Goal: Task Accomplishment & Management: Use online tool/utility

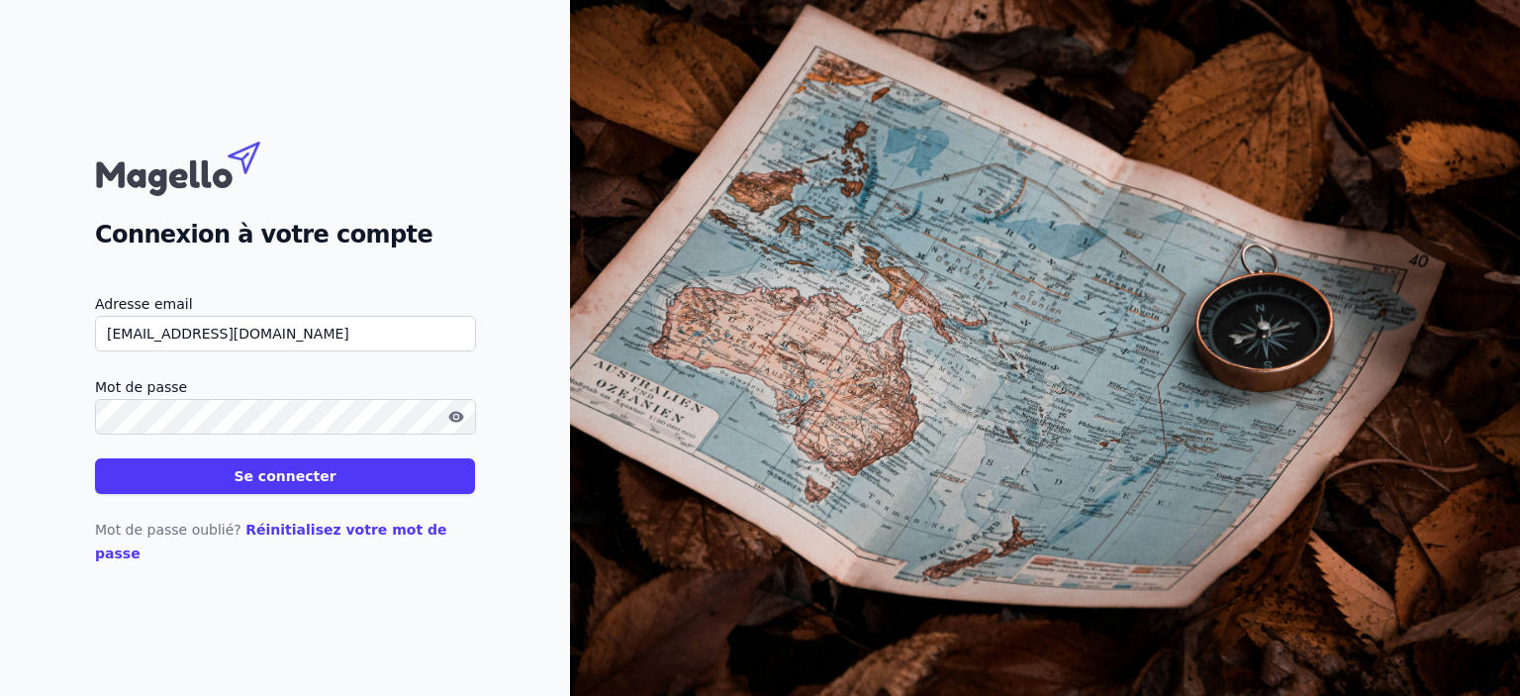
type input "[EMAIL_ADDRESS][DOMAIN_NAME]"
click at [95, 458] on button "Se connecter" at bounding box center [285, 476] width 380 height 36
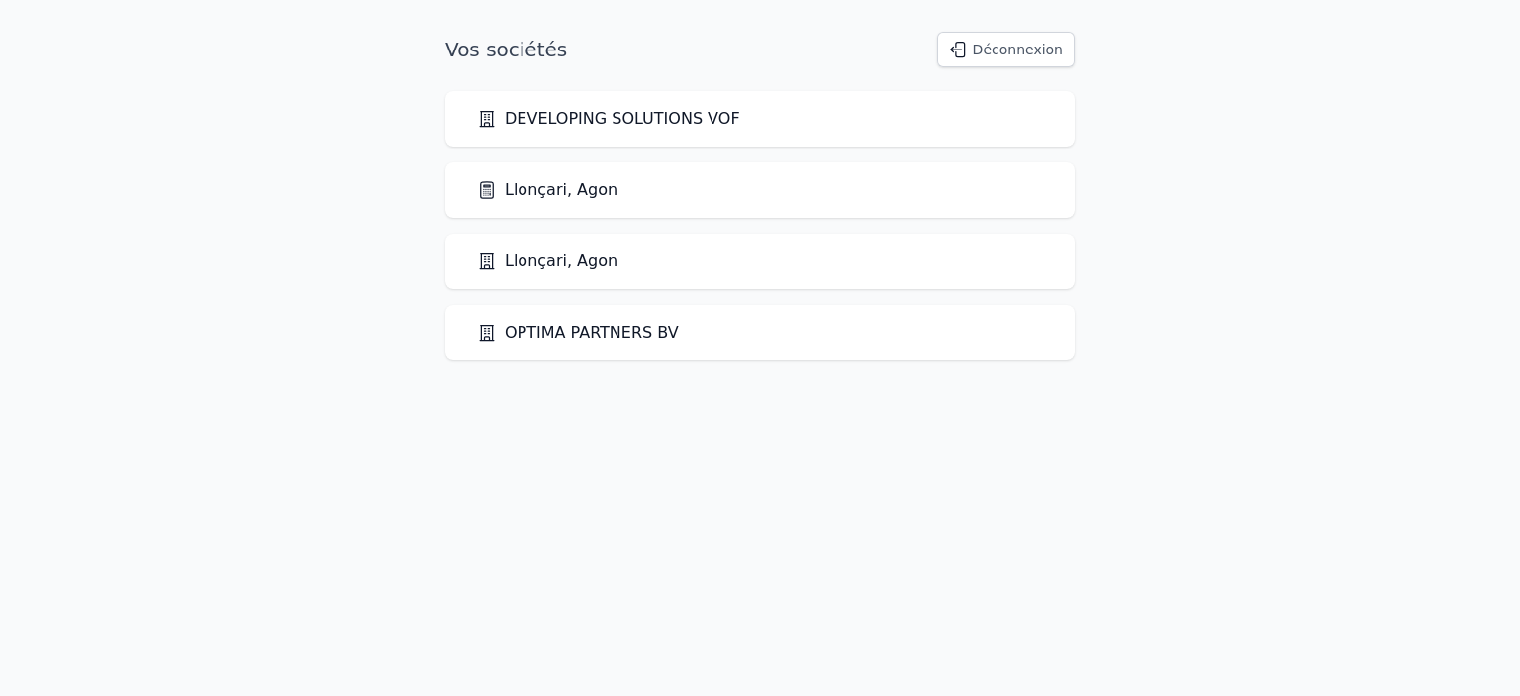
click at [536, 189] on link "Llonçari, Agon" at bounding box center [547, 190] width 141 height 24
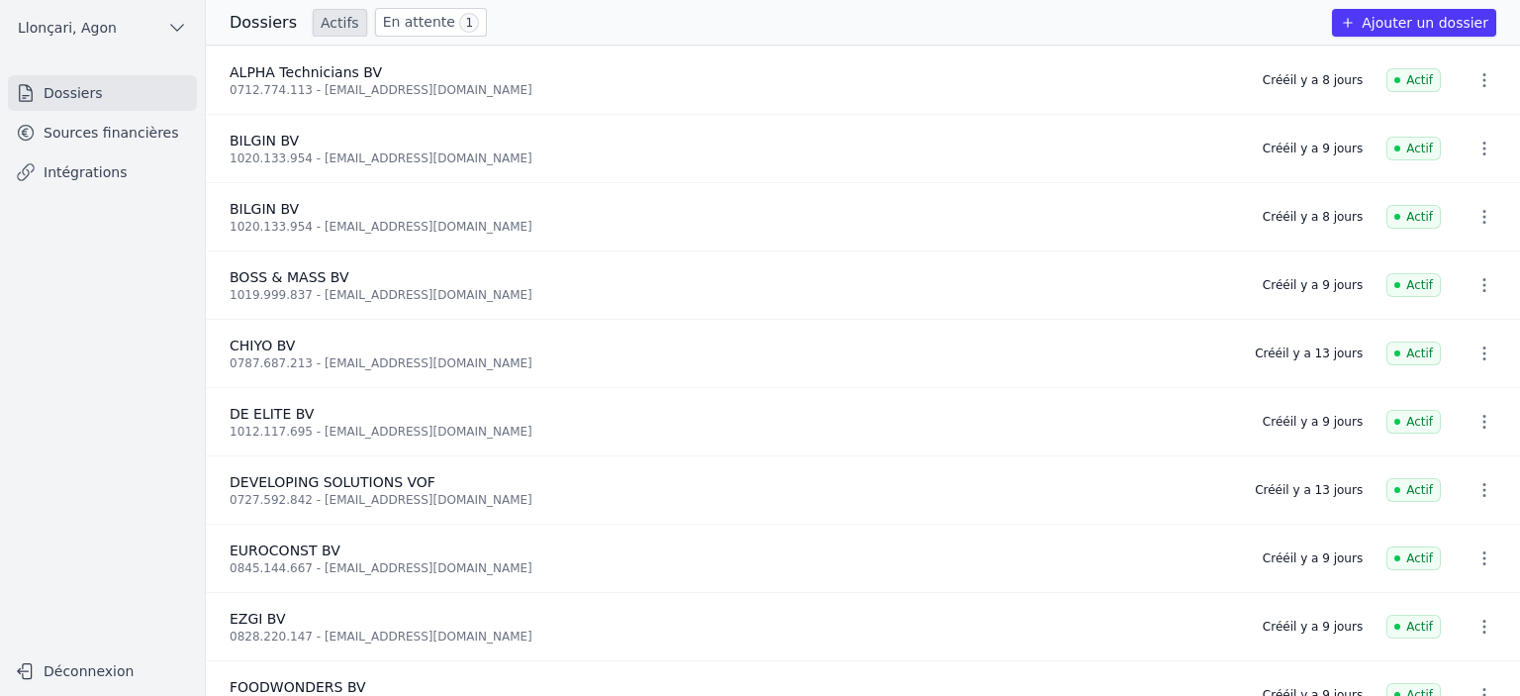
click at [85, 173] on link "Intégrations" at bounding box center [102, 172] width 189 height 36
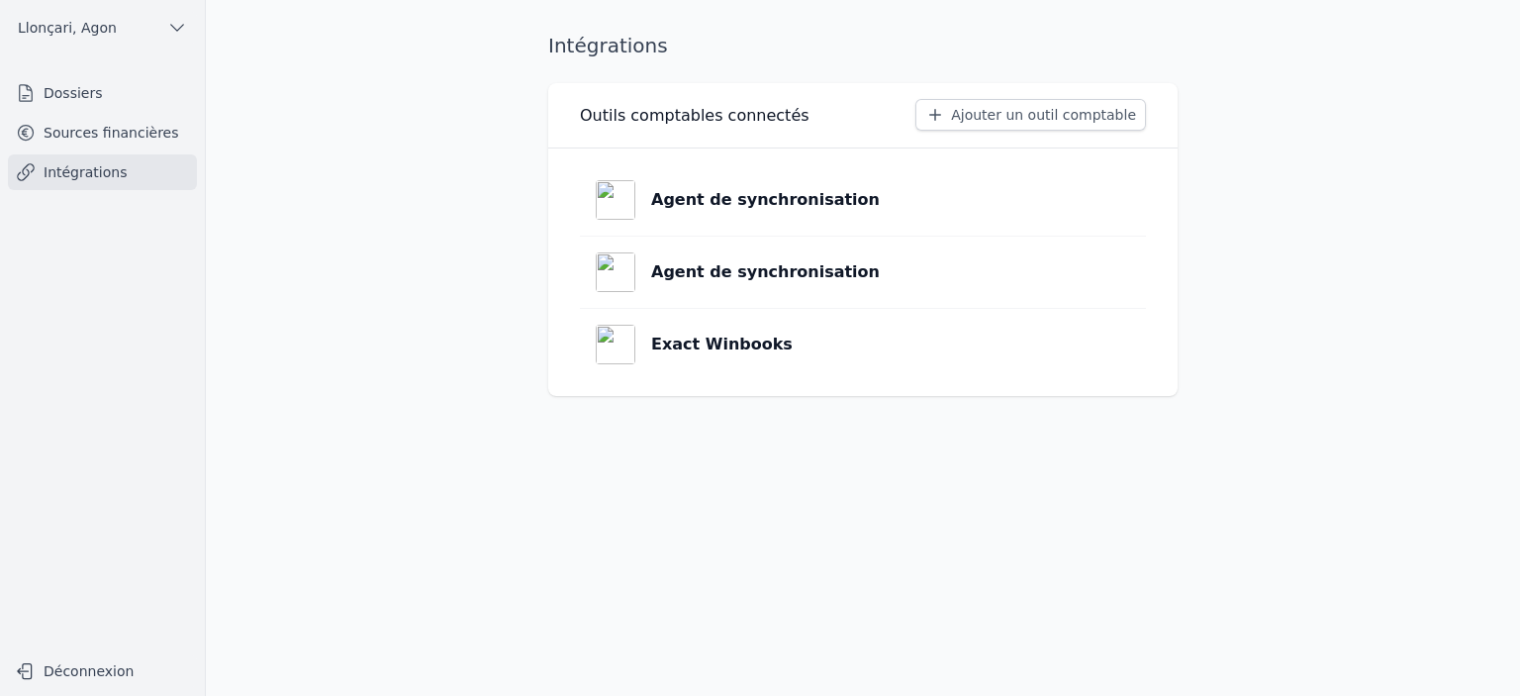
click at [735, 342] on p "Exact Winbooks" at bounding box center [722, 345] width 142 height 24
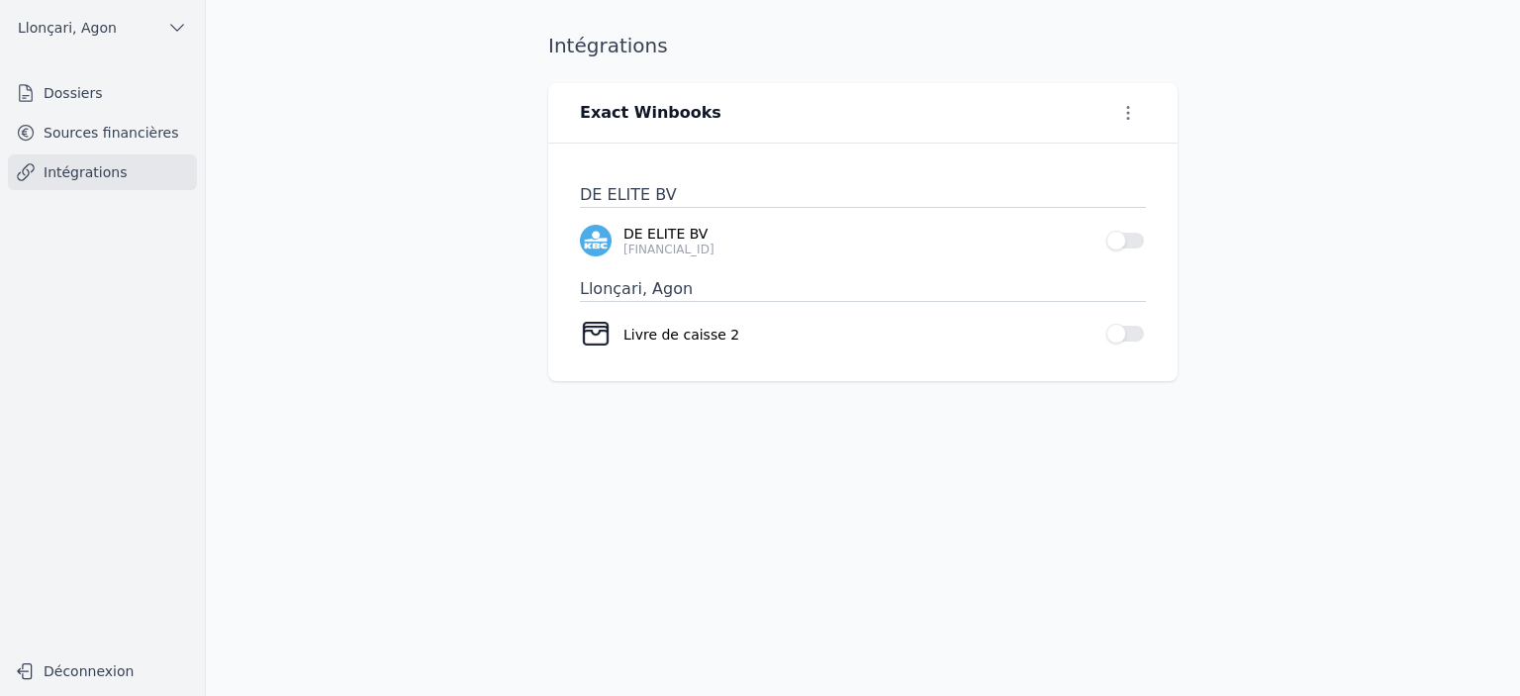
click at [1130, 240] on button "Use setting" at bounding box center [1126, 241] width 40 height 20
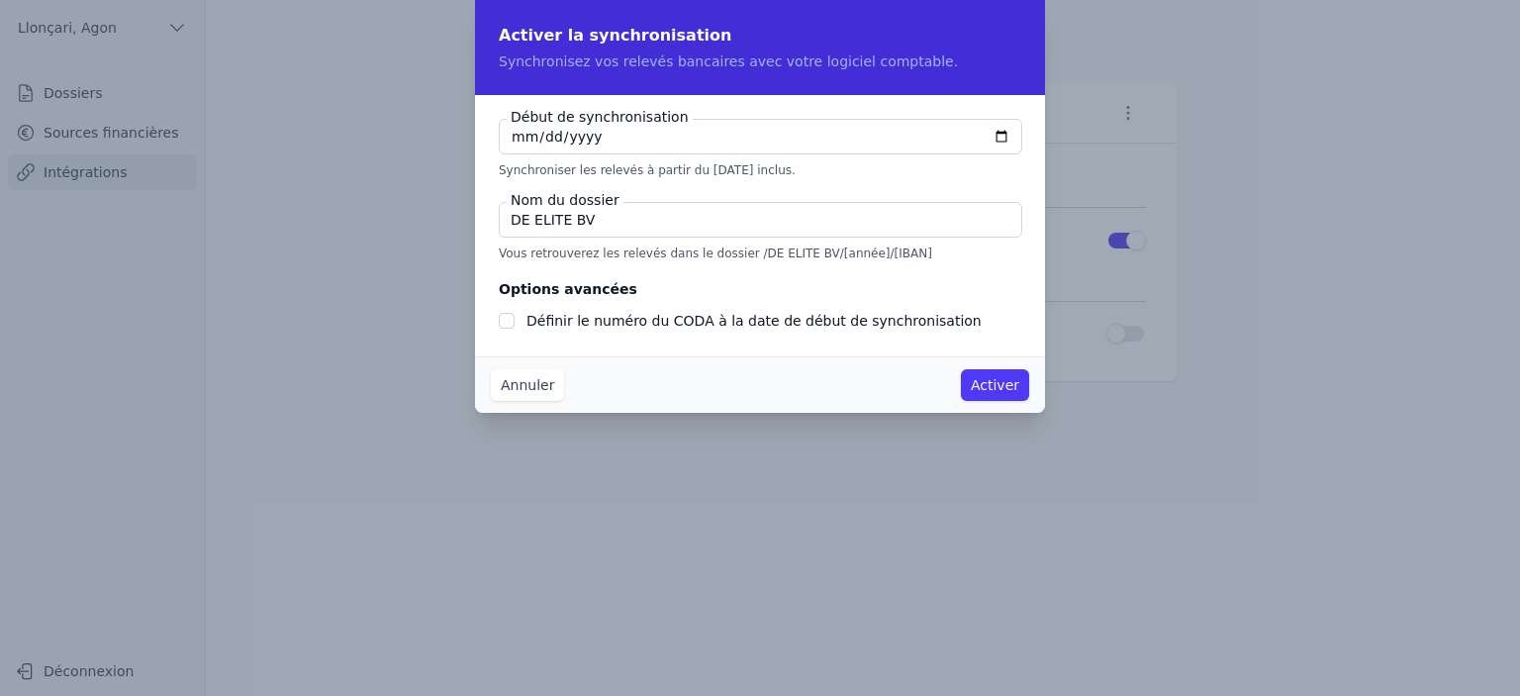
click at [1007, 393] on button "Activer" at bounding box center [995, 385] width 68 height 32
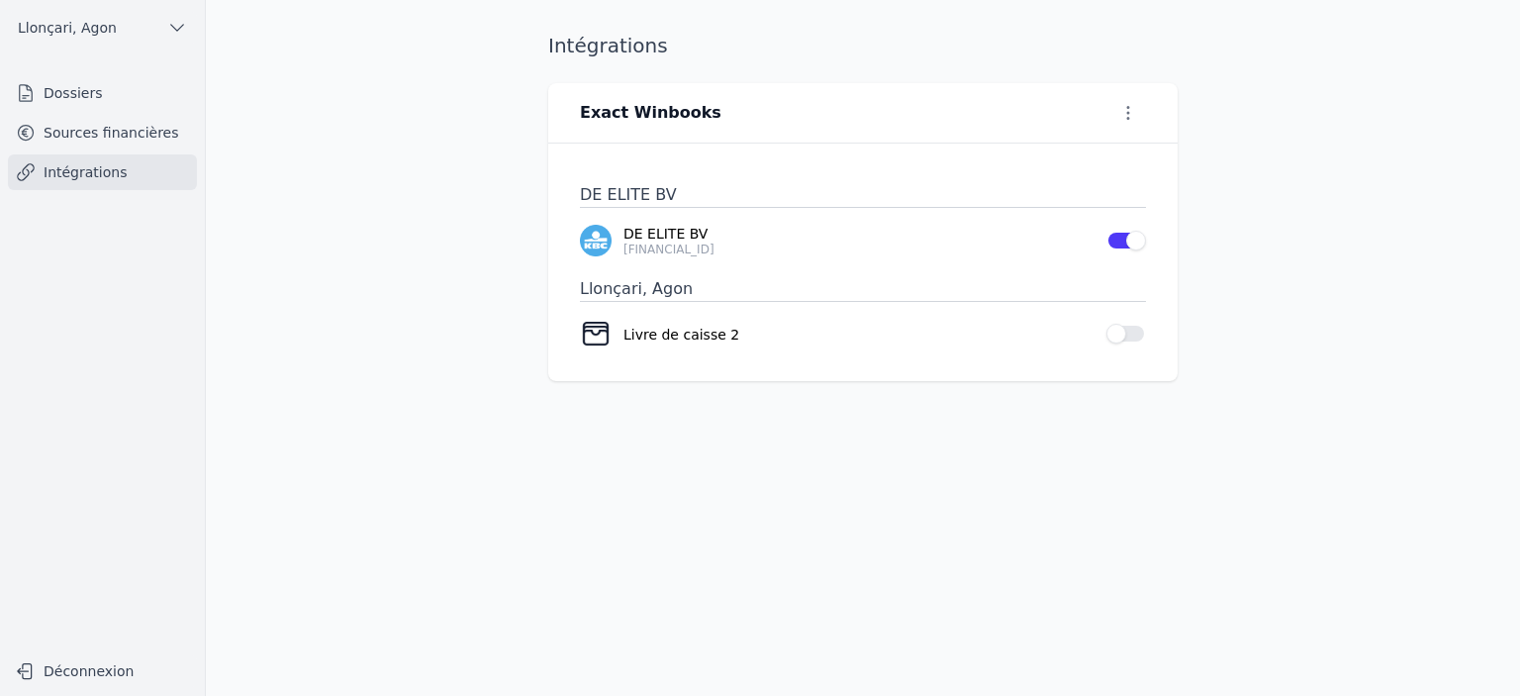
click at [115, 134] on link "Sources financières" at bounding box center [102, 133] width 189 height 36
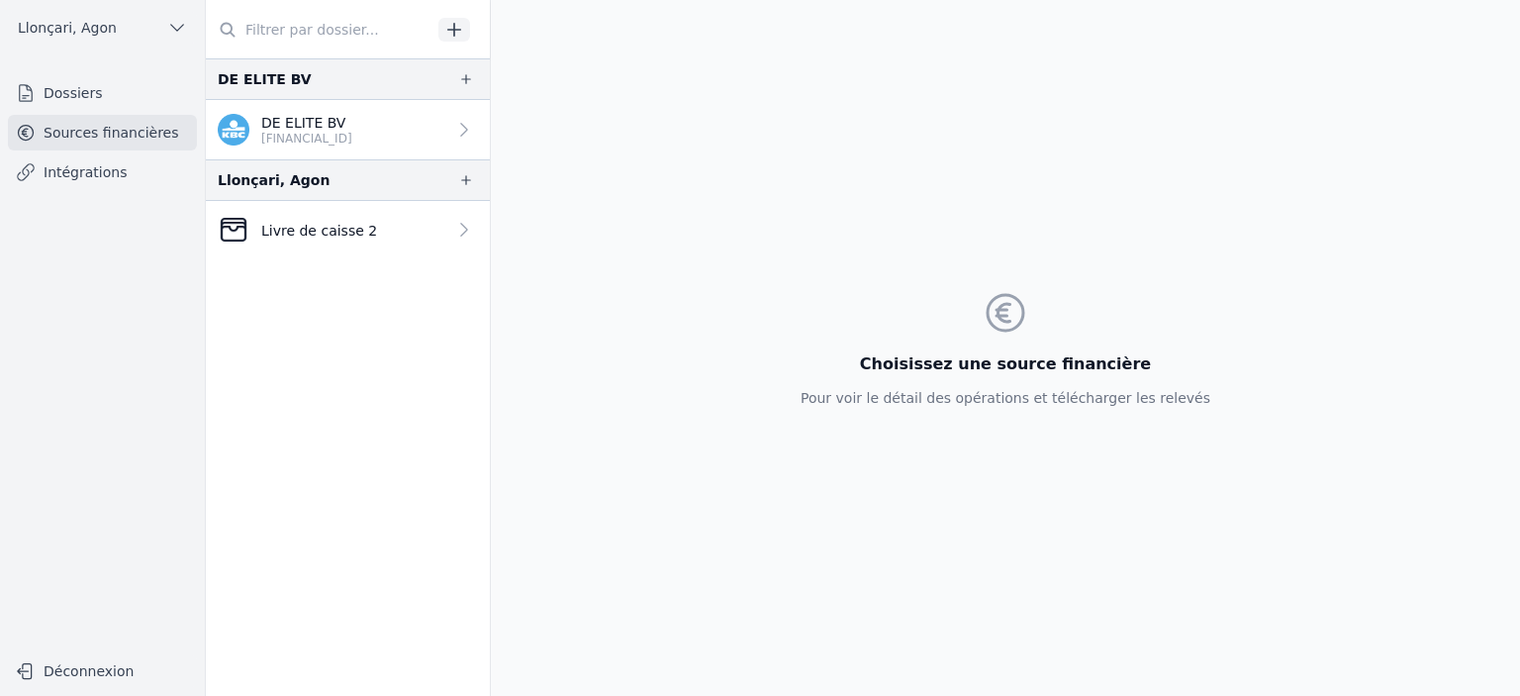
click at [309, 128] on p "DE ELITE BV" at bounding box center [306, 123] width 91 height 20
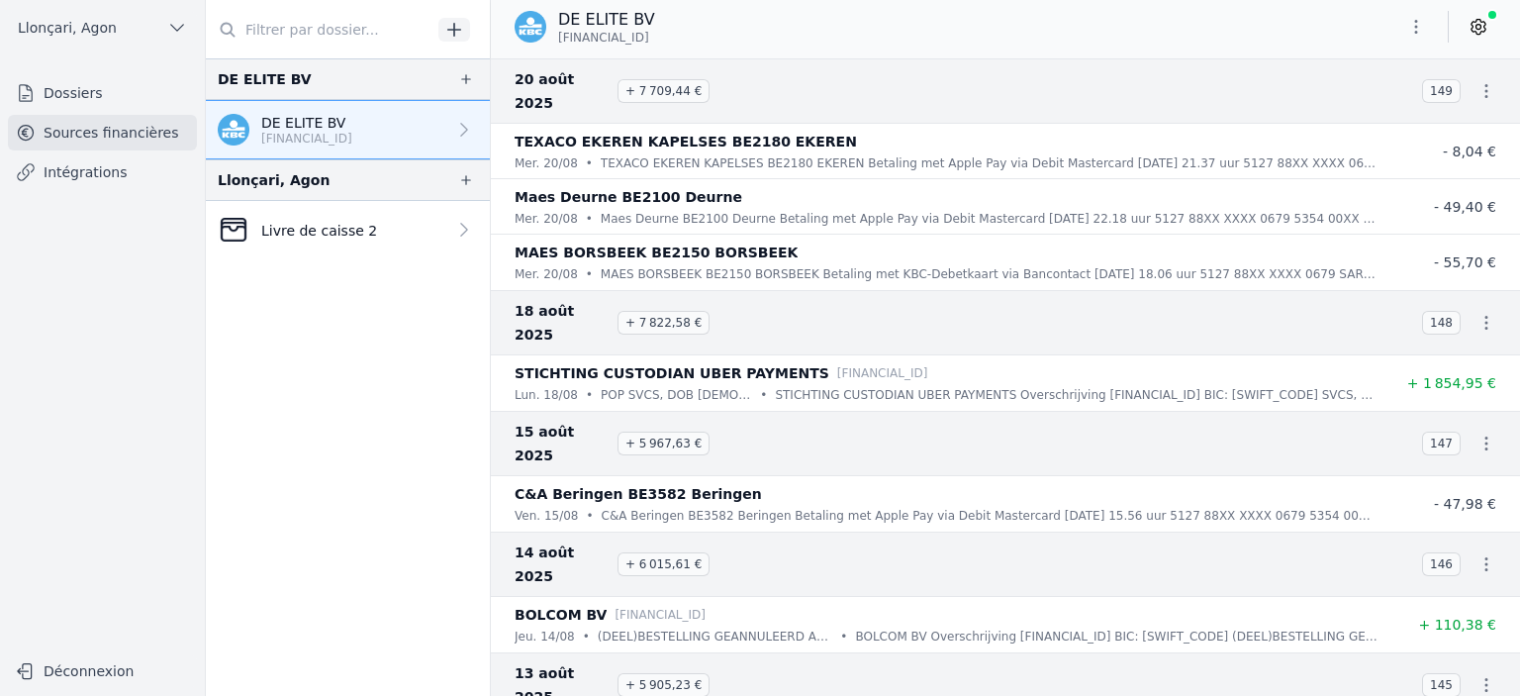
click at [1413, 23] on icon "button" at bounding box center [1416, 27] width 20 height 20
click at [1358, 107] on button "Exporter" at bounding box center [1368, 105] width 143 height 37
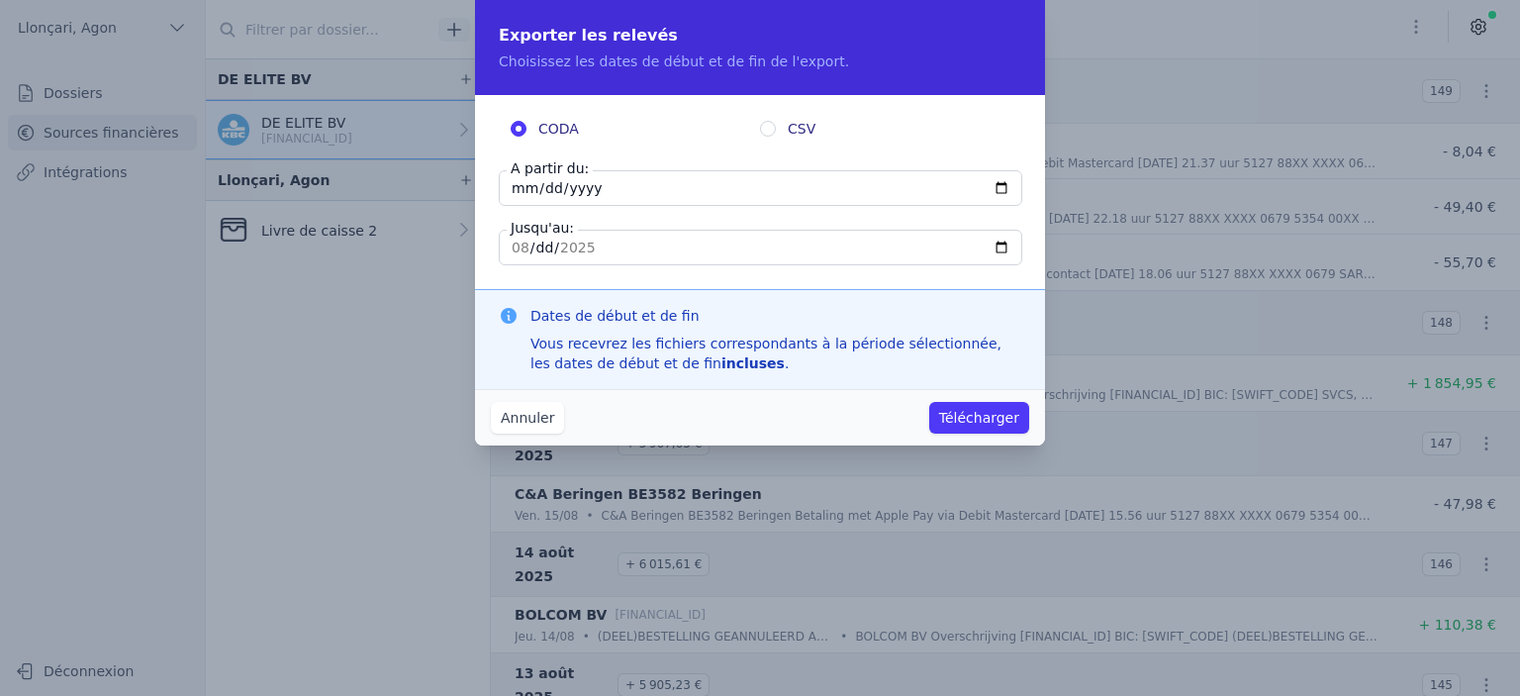
click at [516, 419] on button "Annuler" at bounding box center [527, 418] width 73 height 32
